Goal: Find specific page/section: Find specific page/section

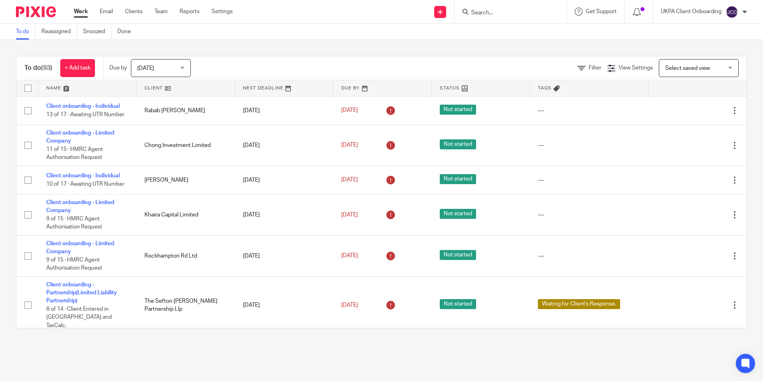
click at [501, 16] on input "Search" at bounding box center [506, 13] width 72 height 7
type input "nistha bhat"
click at [503, 9] on form "nistha bhat" at bounding box center [512, 12] width 85 height 10
click at [503, 12] on input "nistha bhat" at bounding box center [506, 13] width 72 height 7
drag, startPoint x: 503, startPoint y: 12, endPoint x: 420, endPoint y: 12, distance: 83.0
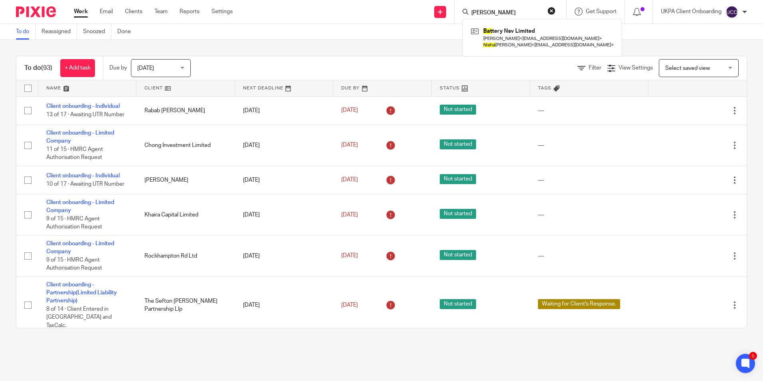
click at [420, 12] on div "Send new email Create task Add client nistha bhat Bat tery Nsv Limited Sonia Sh…" at bounding box center [503, 12] width 518 height 24
click at [512, 14] on input "Search" at bounding box center [506, 13] width 72 height 7
click at [507, 8] on form at bounding box center [512, 12] width 85 height 10
click at [507, 18] on div at bounding box center [510, 12] width 112 height 24
click at [489, 11] on input "Search" at bounding box center [506, 13] width 72 height 7
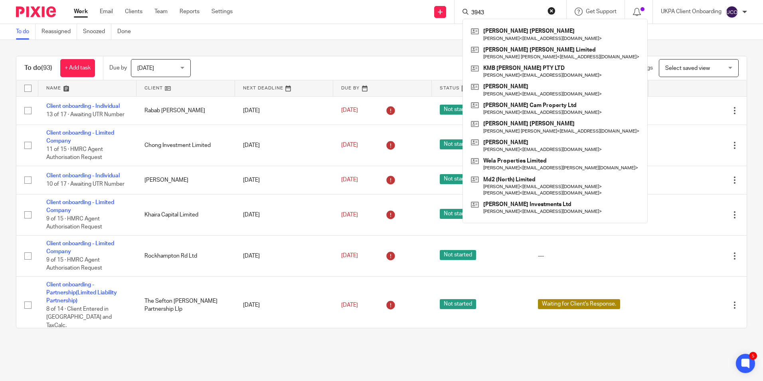
click at [506, 13] on input "3943" at bounding box center [506, 13] width 72 height 7
drag, startPoint x: 477, startPoint y: 13, endPoint x: 461, endPoint y: 14, distance: 16.0
click at [462, 14] on div "3943" at bounding box center [508, 12] width 93 height 10
paste input "+44 114 700"
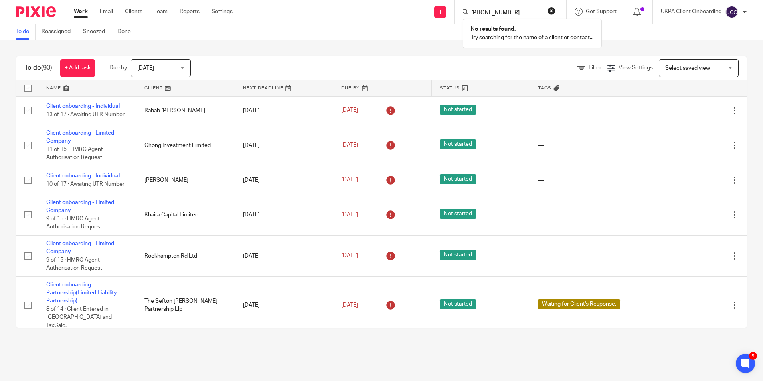
drag, startPoint x: 492, startPoint y: 9, endPoint x: 497, endPoint y: 15, distance: 7.6
click at [492, 10] on input "+44 114 700 3943" at bounding box center [506, 13] width 72 height 7
click at [483, 14] on input "+44 114700 3943" at bounding box center [506, 13] width 72 height 7
drag, startPoint x: 524, startPoint y: 12, endPoint x: 462, endPoint y: 16, distance: 61.9
click at [462, 16] on div "+44114700 3943" at bounding box center [508, 12] width 93 height 10
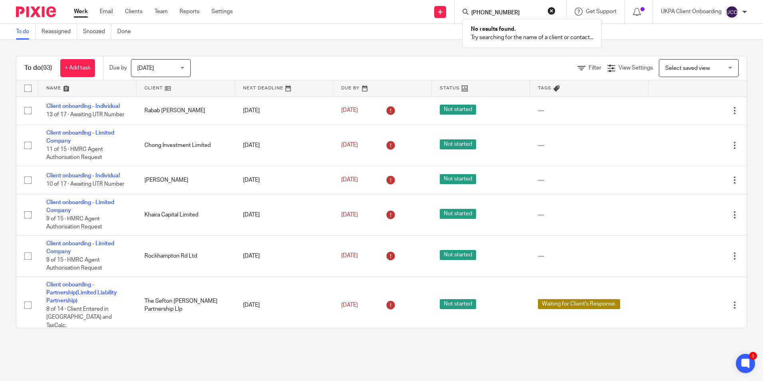
paste input "7717 533646"
click at [486, 12] on input "7717 533646" at bounding box center [506, 13] width 72 height 7
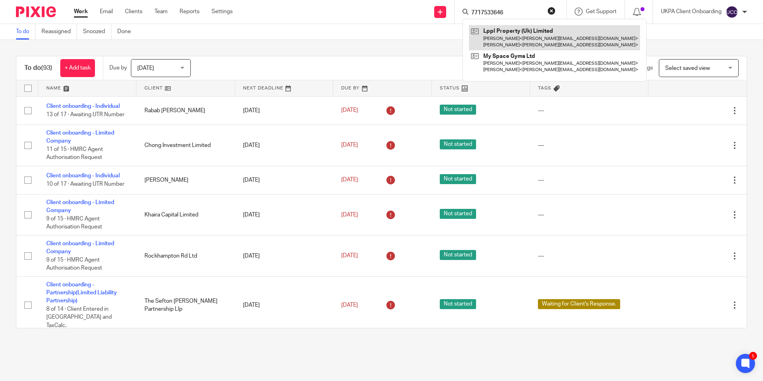
type input "7717533646"
click at [499, 37] on link at bounding box center [554, 37] width 171 height 25
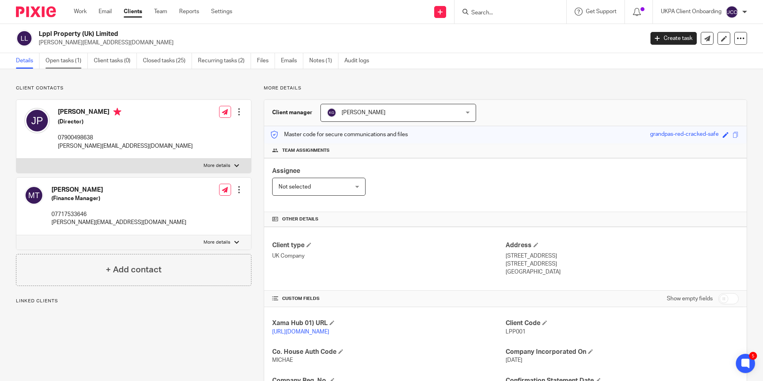
click at [53, 60] on link "Open tasks (1)" at bounding box center [66, 61] width 42 height 16
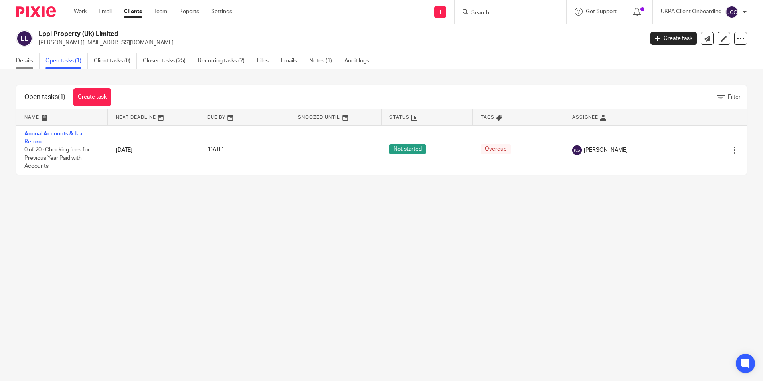
click at [31, 58] on link "Details" at bounding box center [28, 61] width 24 height 16
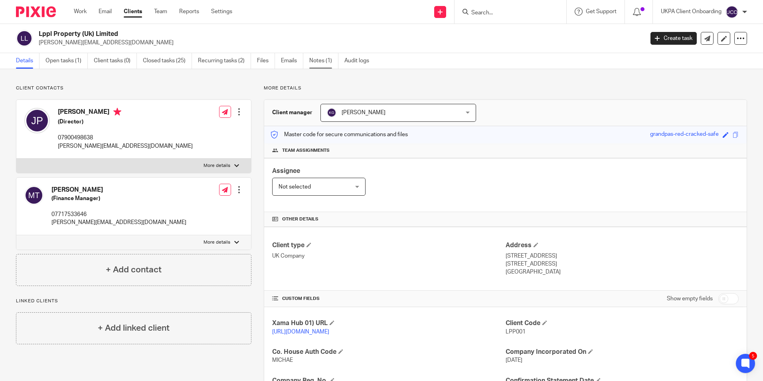
click at [312, 60] on link "Notes (1)" at bounding box center [323, 61] width 29 height 16
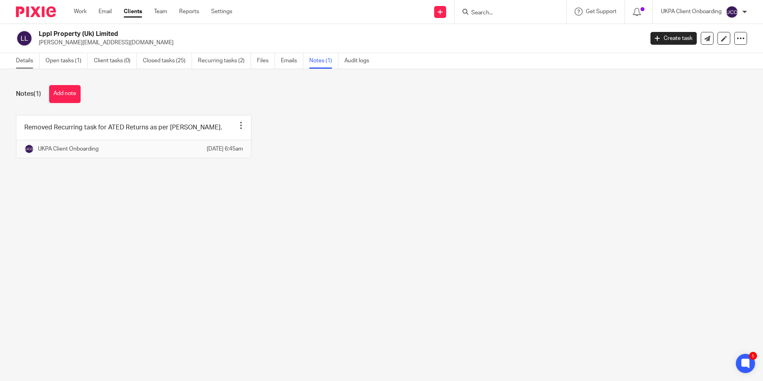
click at [25, 63] on link "Details" at bounding box center [28, 61] width 24 height 16
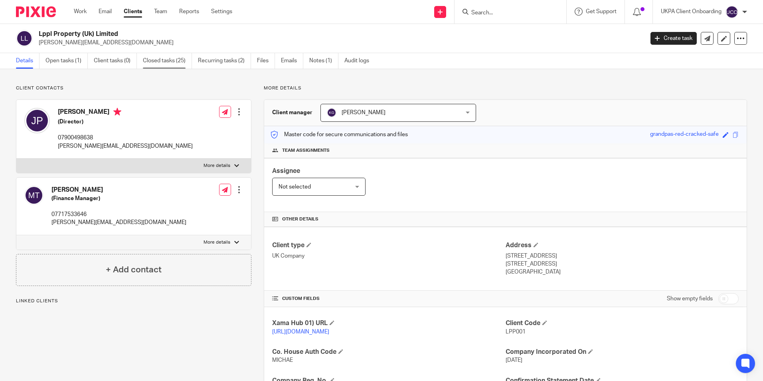
click at [149, 59] on link "Closed tasks (25)" at bounding box center [167, 61] width 49 height 16
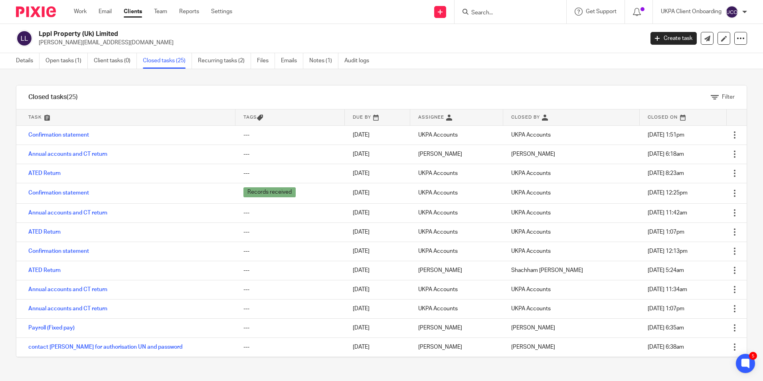
drag, startPoint x: 22, startPoint y: 61, endPoint x: 64, endPoint y: 74, distance: 43.7
click at [23, 61] on link "Details" at bounding box center [28, 61] width 24 height 16
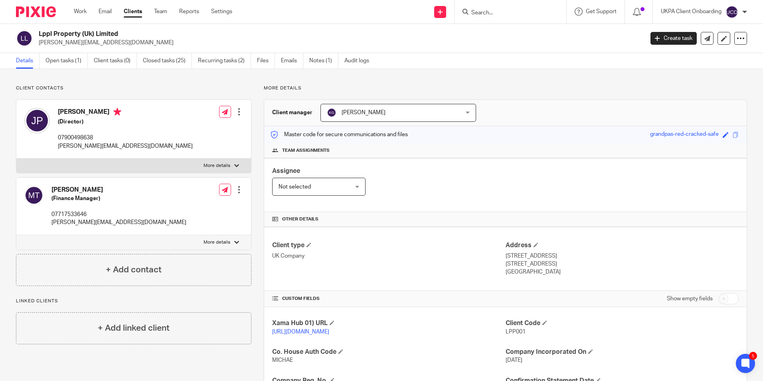
drag, startPoint x: 118, startPoint y: 33, endPoint x: 38, endPoint y: 32, distance: 79.8
click at [38, 32] on div "Lppl Property (Uk) Limited [PERSON_NAME][EMAIL_ADDRESS][DOMAIN_NAME]" at bounding box center [327, 38] width 622 height 17
click at [513, 9] on form at bounding box center [512, 12] width 85 height 10
click at [510, 11] on input "Search" at bounding box center [506, 13] width 72 height 7
paste input "[EMAIL_ADDRESS][DOMAIN_NAME]"
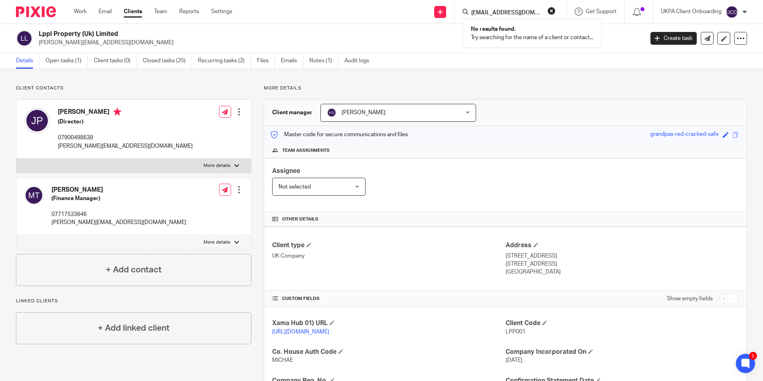
type input "[EMAIL_ADDRESS][DOMAIN_NAME]"
